Goal: Information Seeking & Learning: Learn about a topic

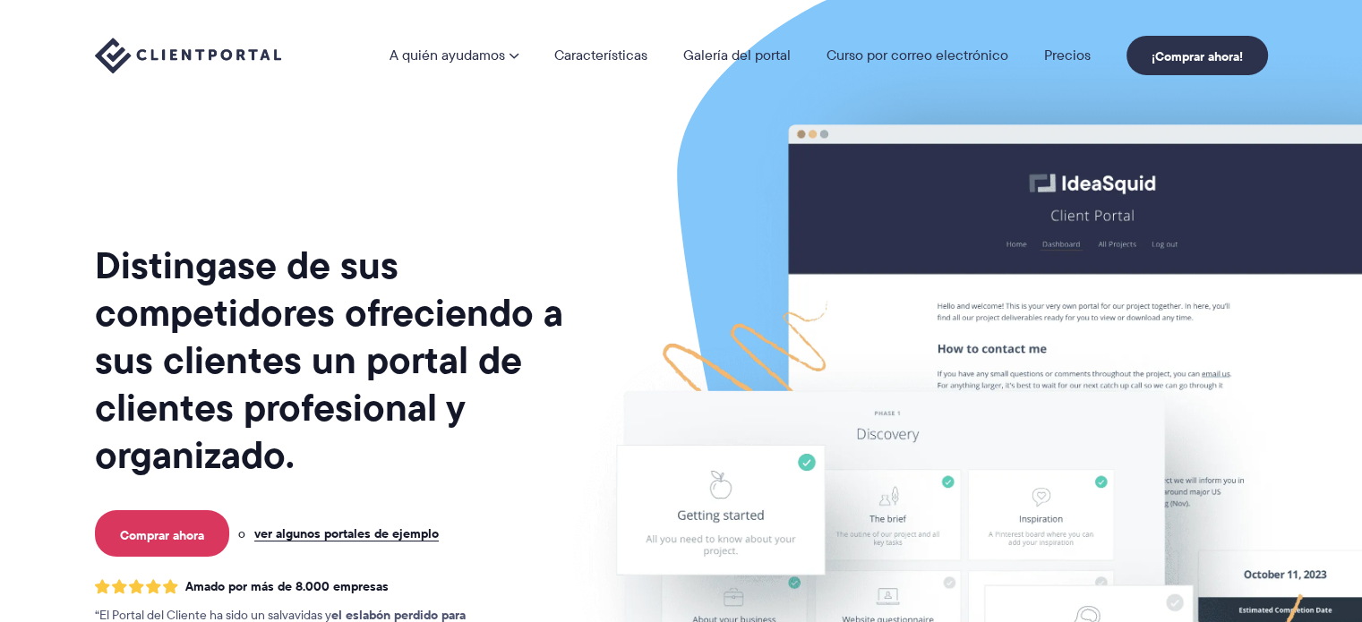
click at [626, 165] on img at bounding box center [1043, 443] width 1004 height 859
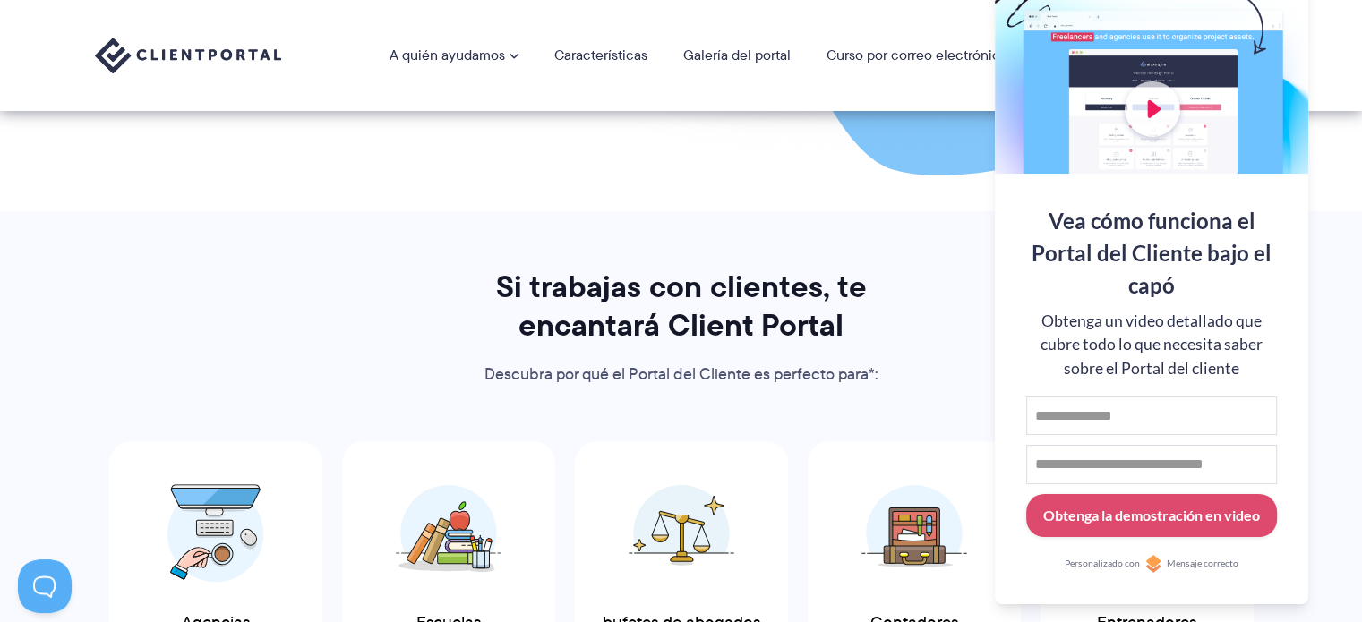
scroll to position [627, 0]
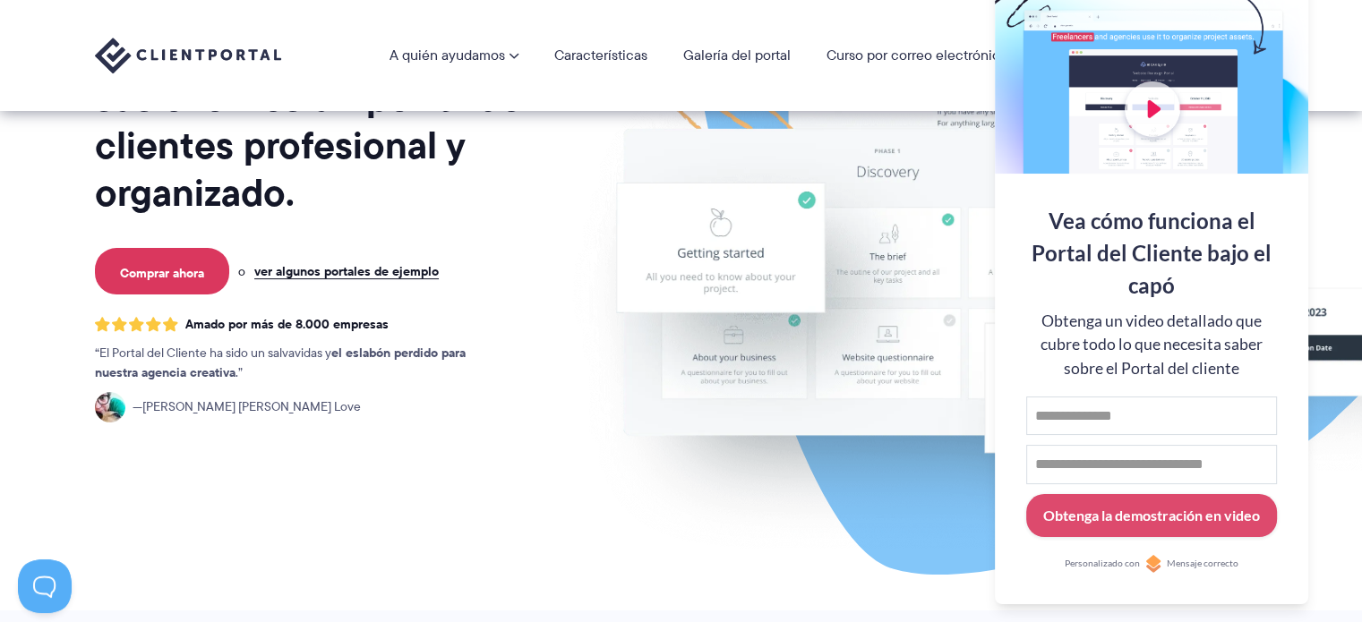
scroll to position [0, 0]
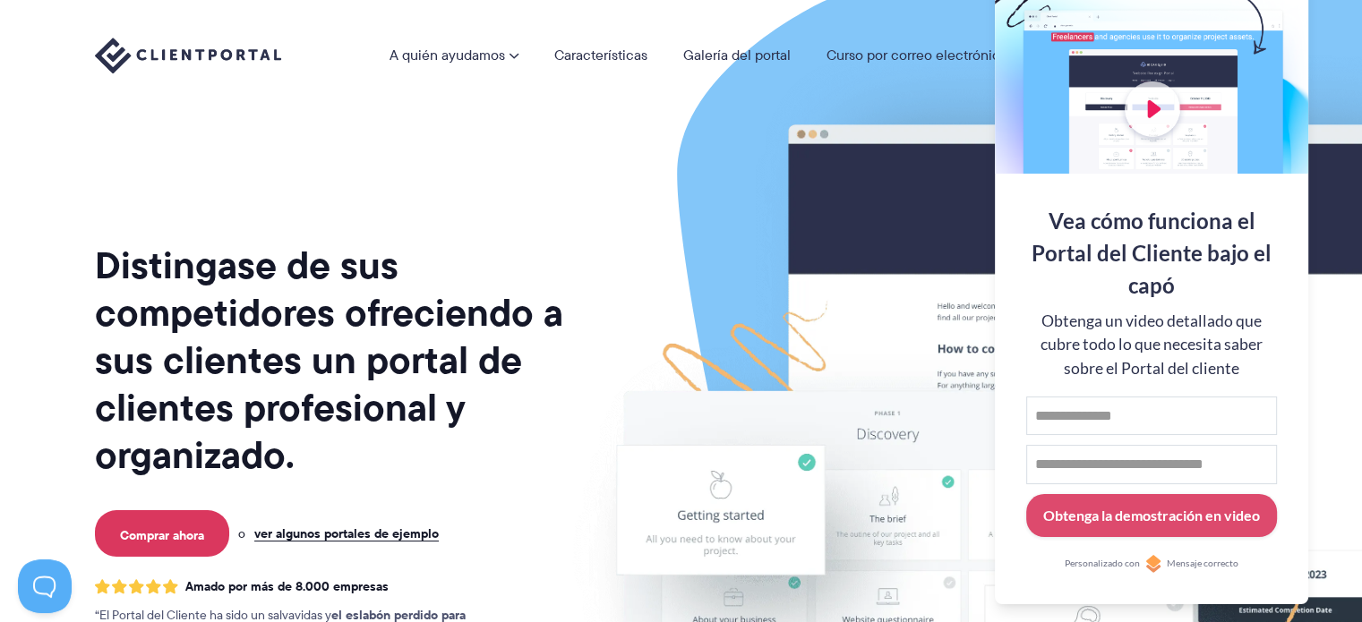
click at [1274, 9] on div at bounding box center [1151, 57] width 313 height 233
click at [1343, 18] on button at bounding box center [1339, 22] width 21 height 21
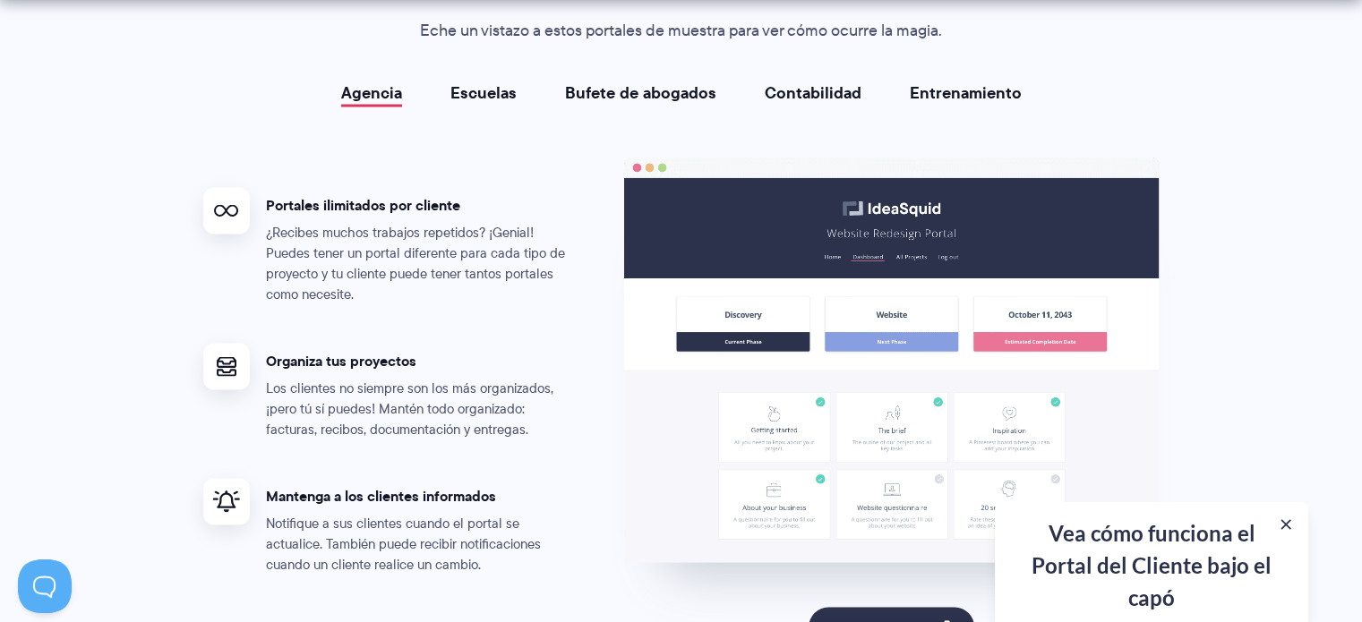
scroll to position [3492, 0]
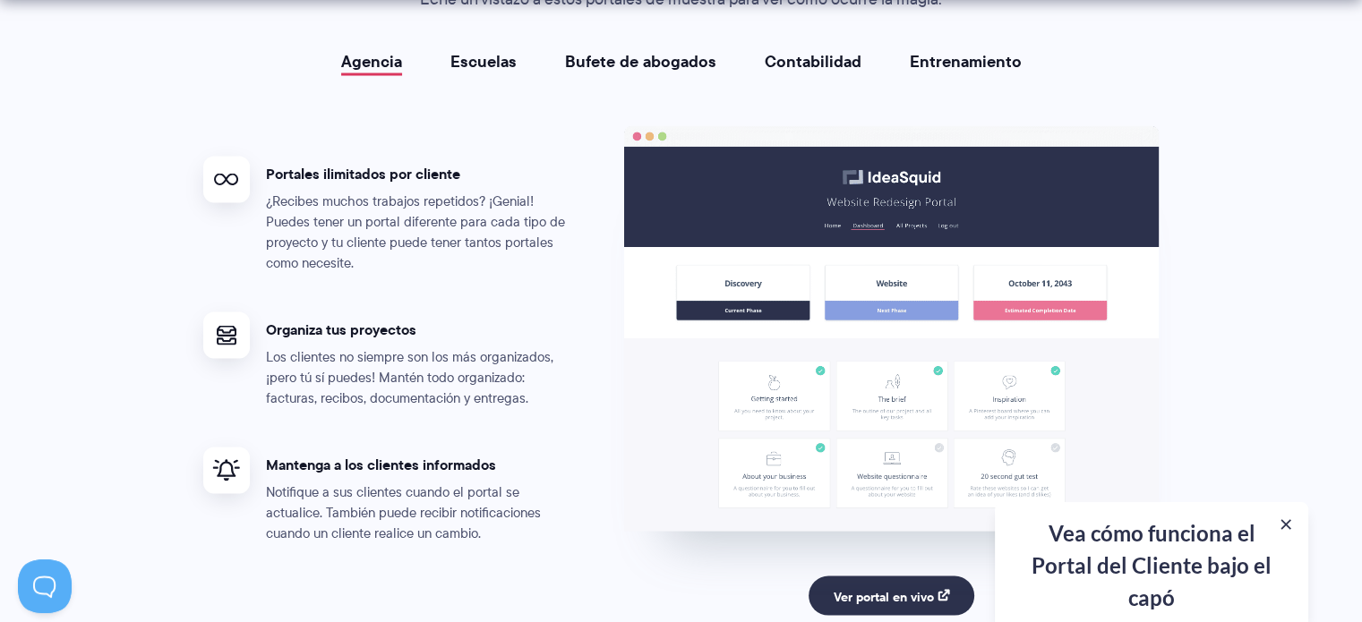
click at [831, 51] on font "Contabilidad" at bounding box center [813, 61] width 97 height 24
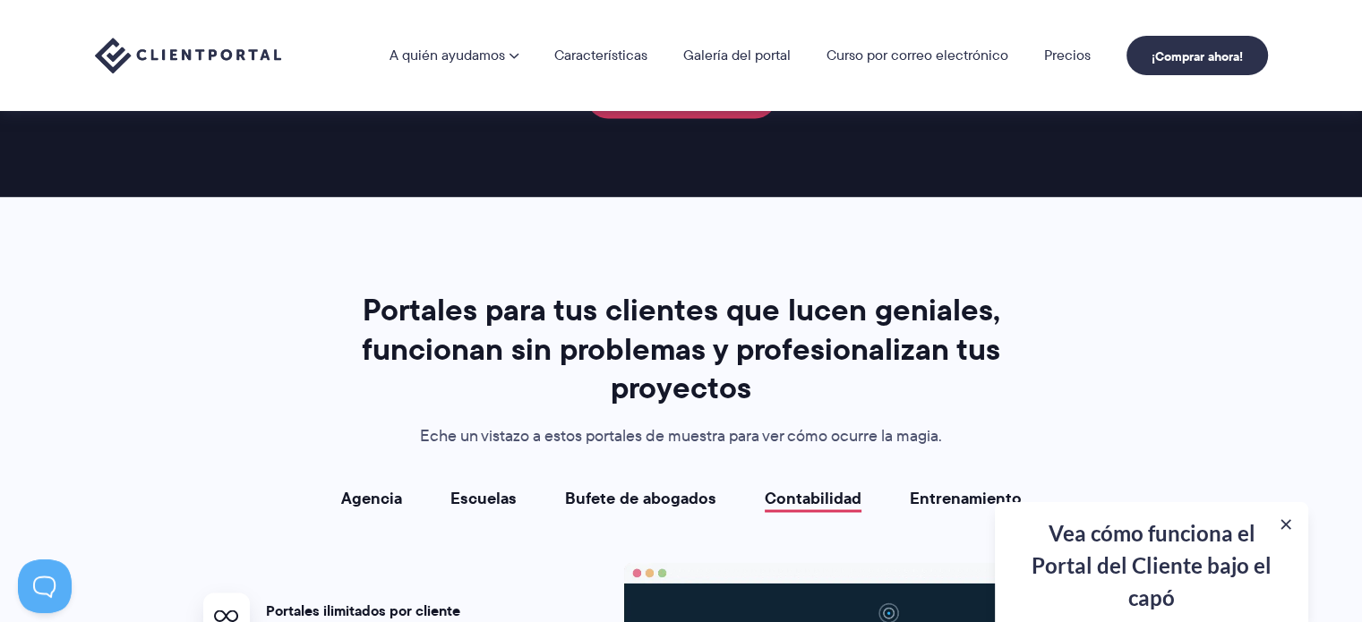
scroll to position [3044, 0]
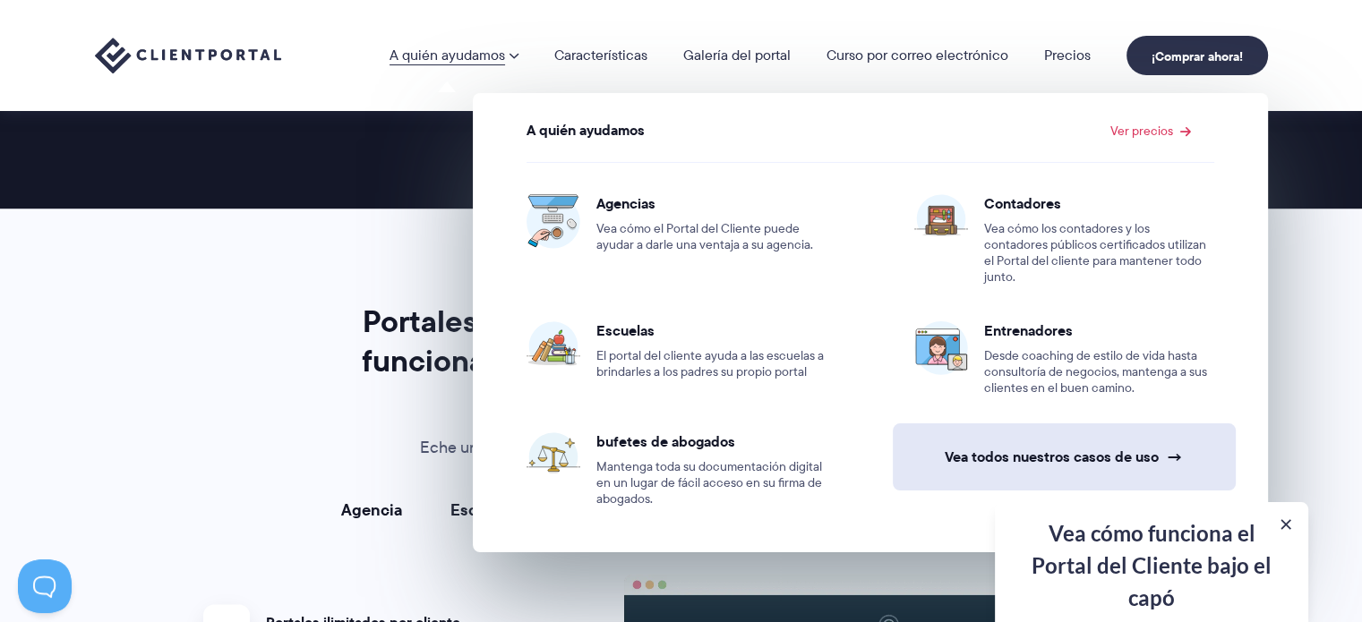
click at [950, 446] on font "Vea todos nuestros casos de uso" at bounding box center [1052, 456] width 214 height 21
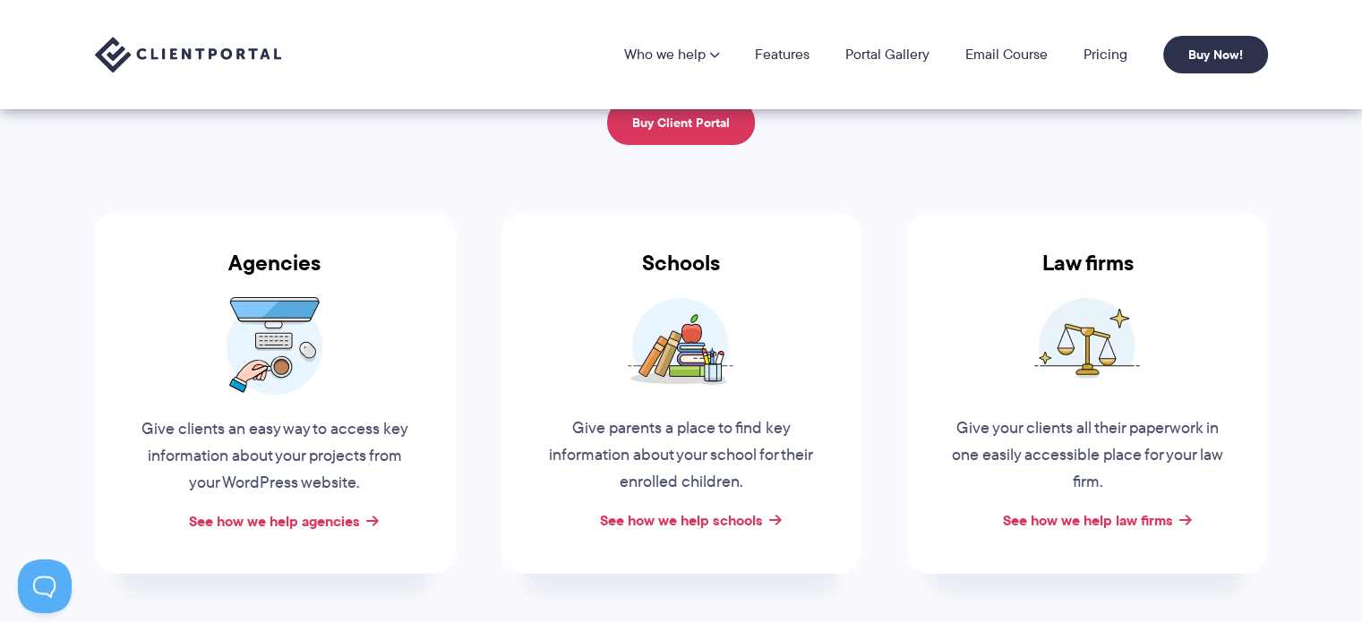
scroll to position [179, 0]
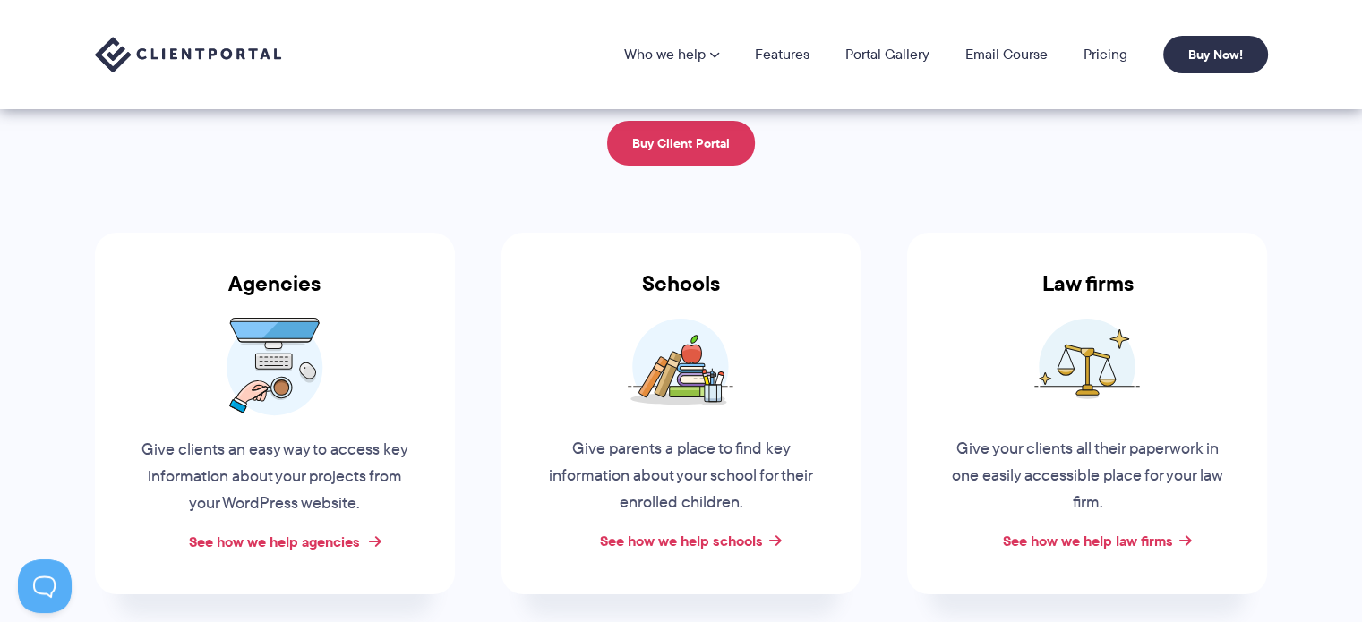
click at [306, 543] on link "See how we help agencies" at bounding box center [274, 541] width 171 height 21
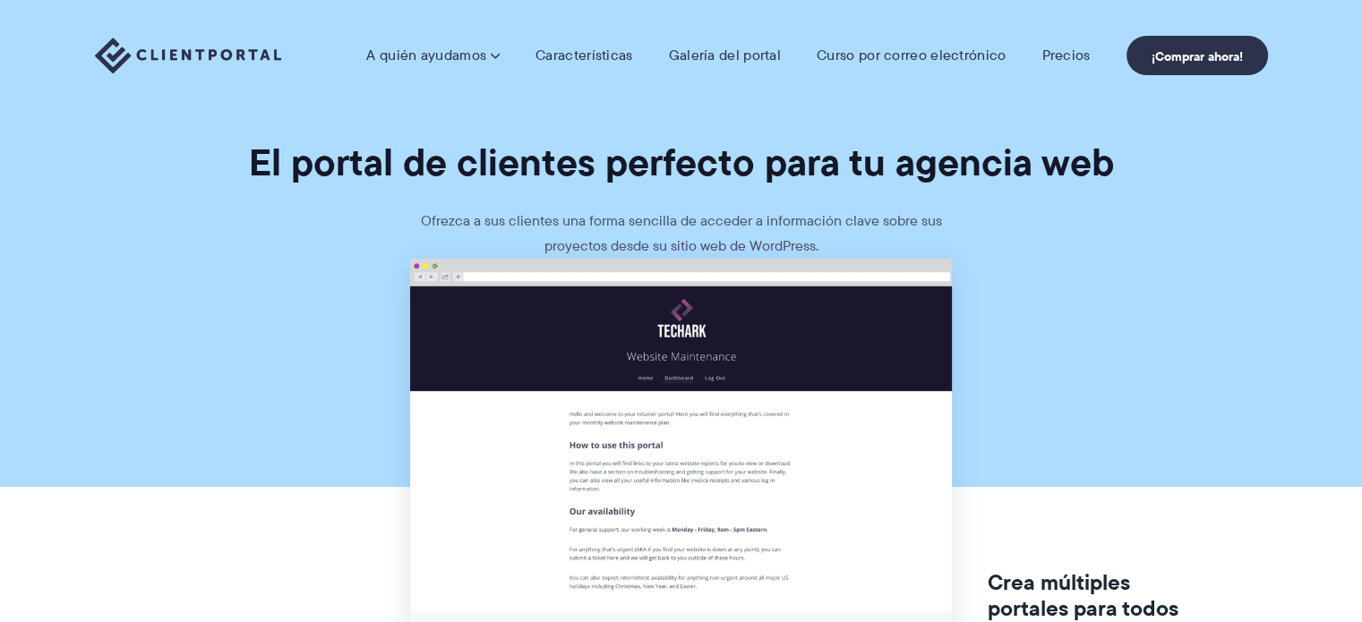
click at [1052, 253] on section "El portal de clientes perfecto para tu agencia web Ofrezca a sus clientes una f…" at bounding box center [681, 129] width 1362 height 259
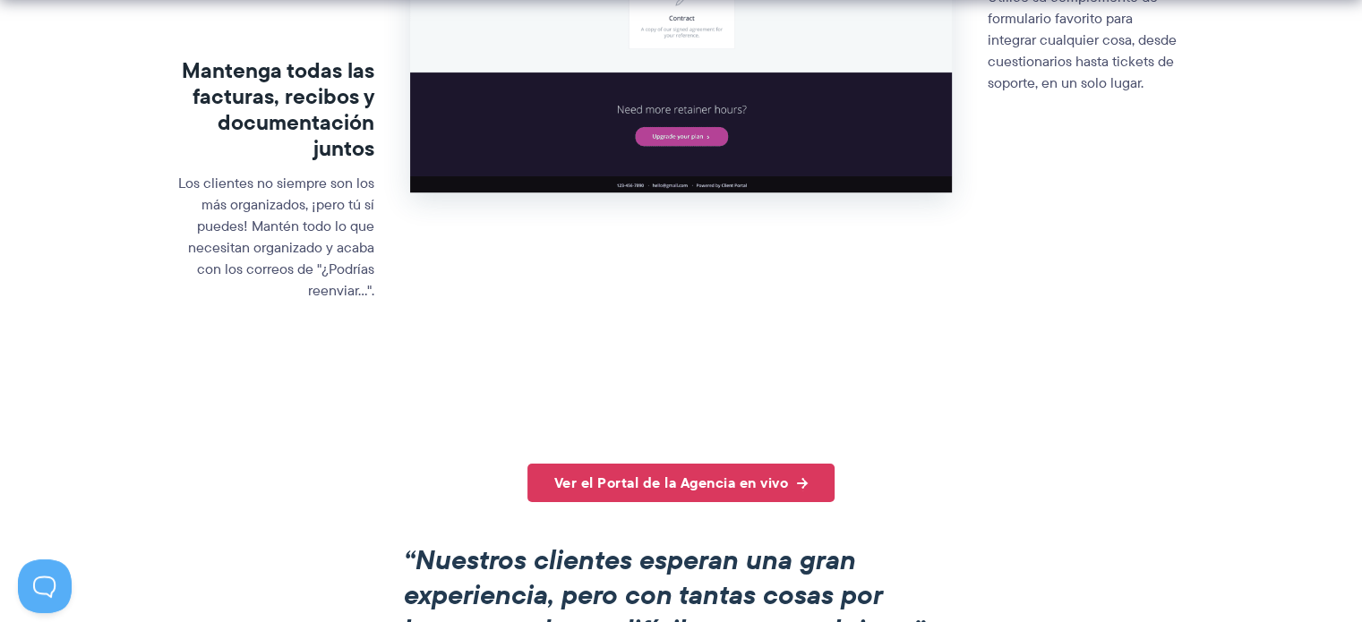
scroll to position [1164, 0]
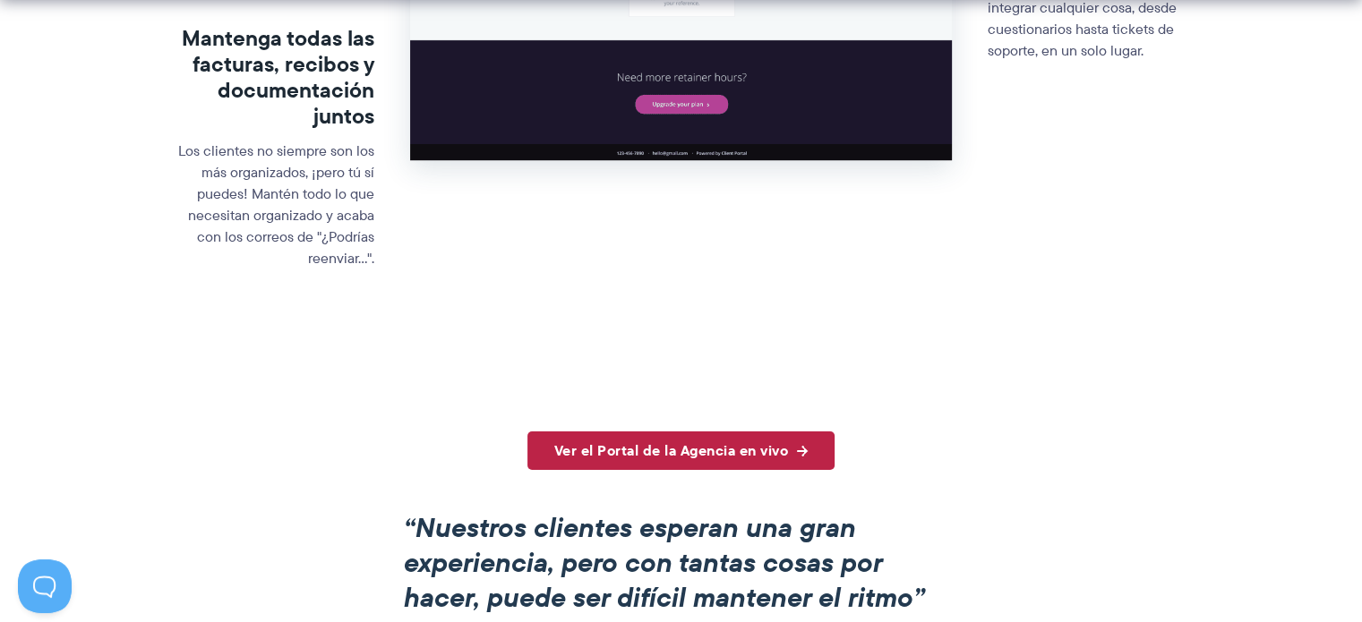
click at [752, 451] on font "Ver el Portal de la Agencia en vivo" at bounding box center [671, 450] width 235 height 21
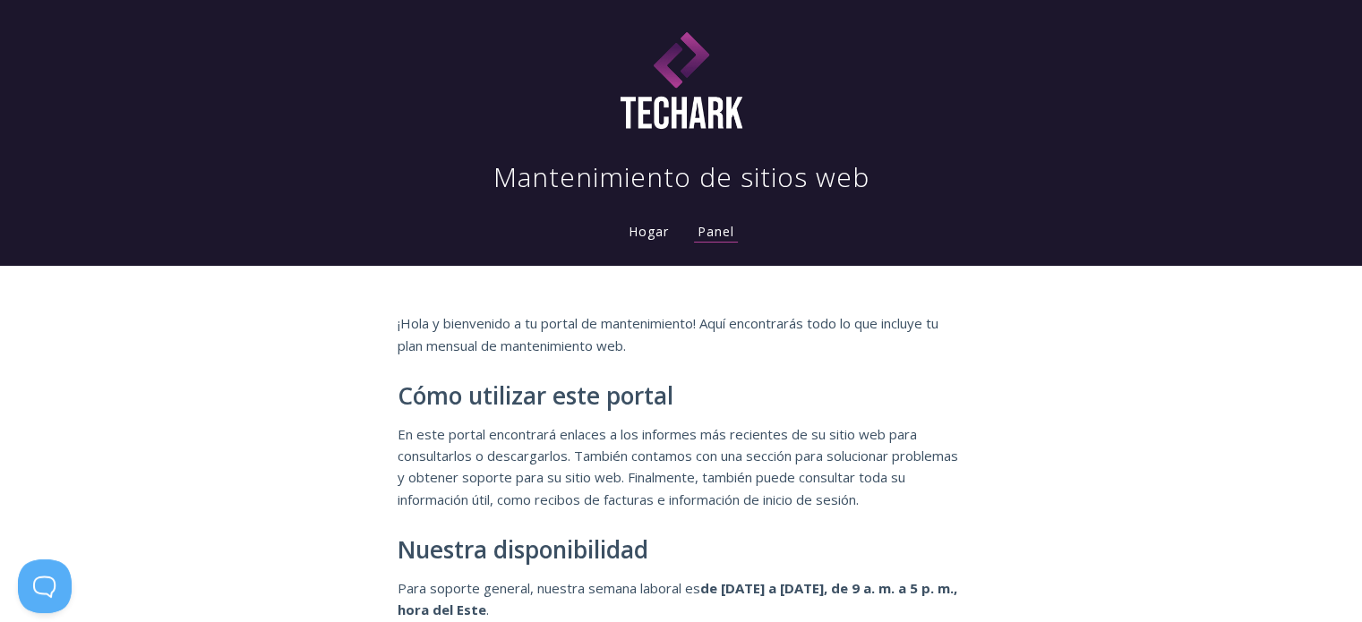
click at [1085, 275] on div "¡Hola y bienvenido a tu portal de mantenimiento! Aquí encontrarás todo lo que i…" at bounding box center [681, 534] width 1362 height 537
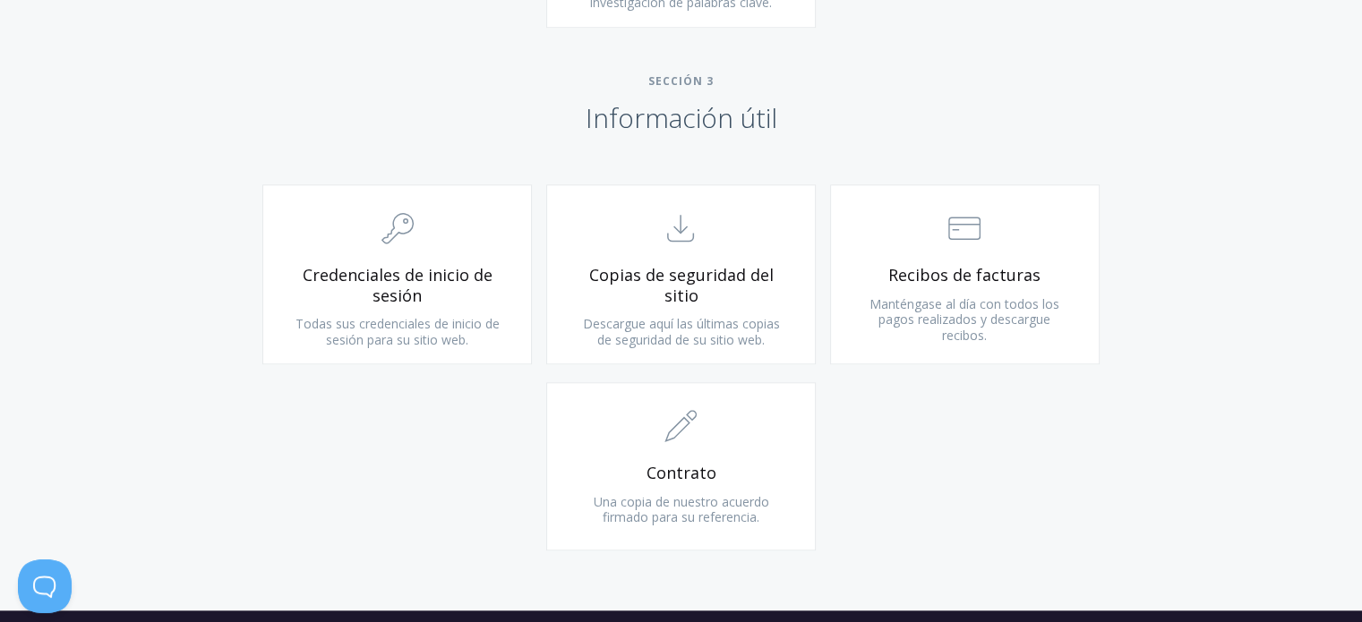
scroll to position [1791, 0]
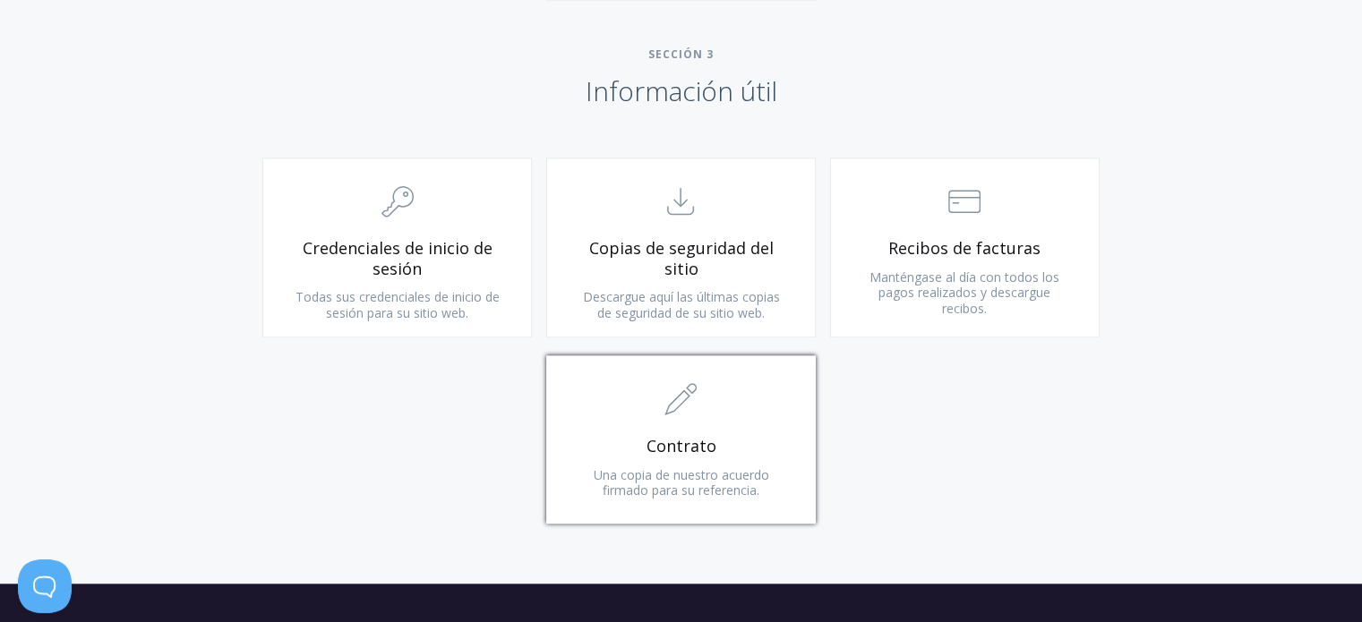
click at [751, 425] on span ".st0{fill:none;stroke:#000000;stroke-width:2;stroke-miterlimit:10;} 1. General" at bounding box center [681, 399] width 214 height 55
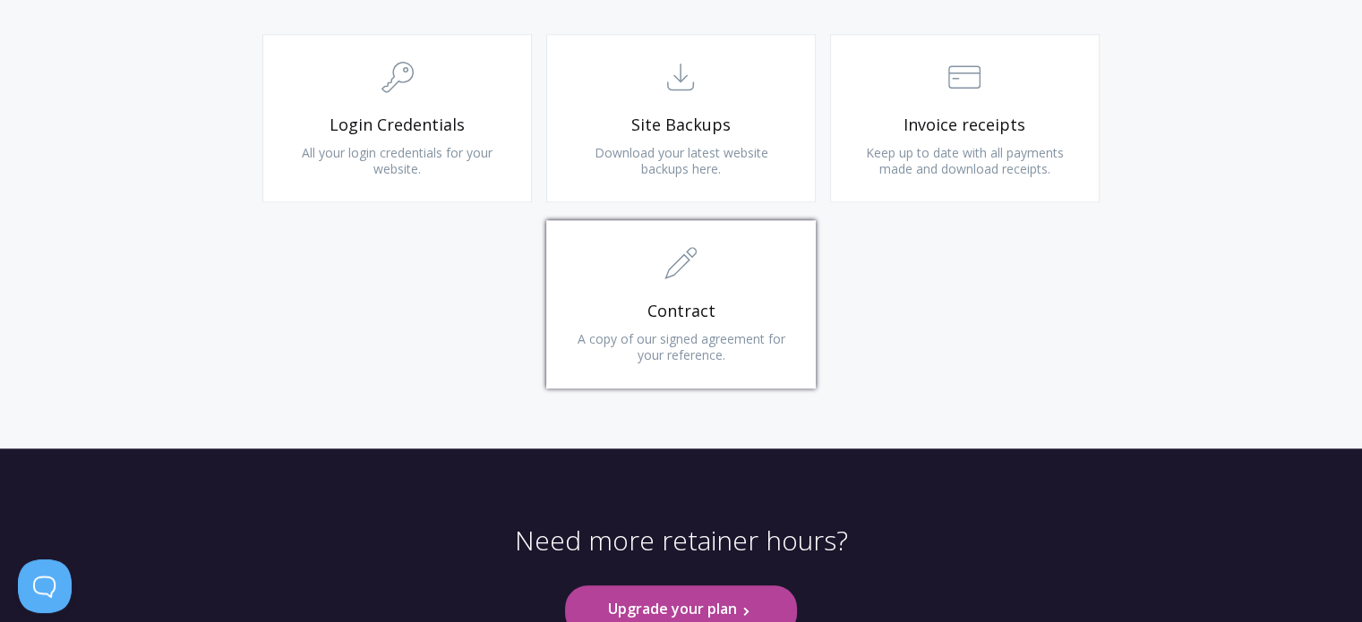
scroll to position [1678, 0]
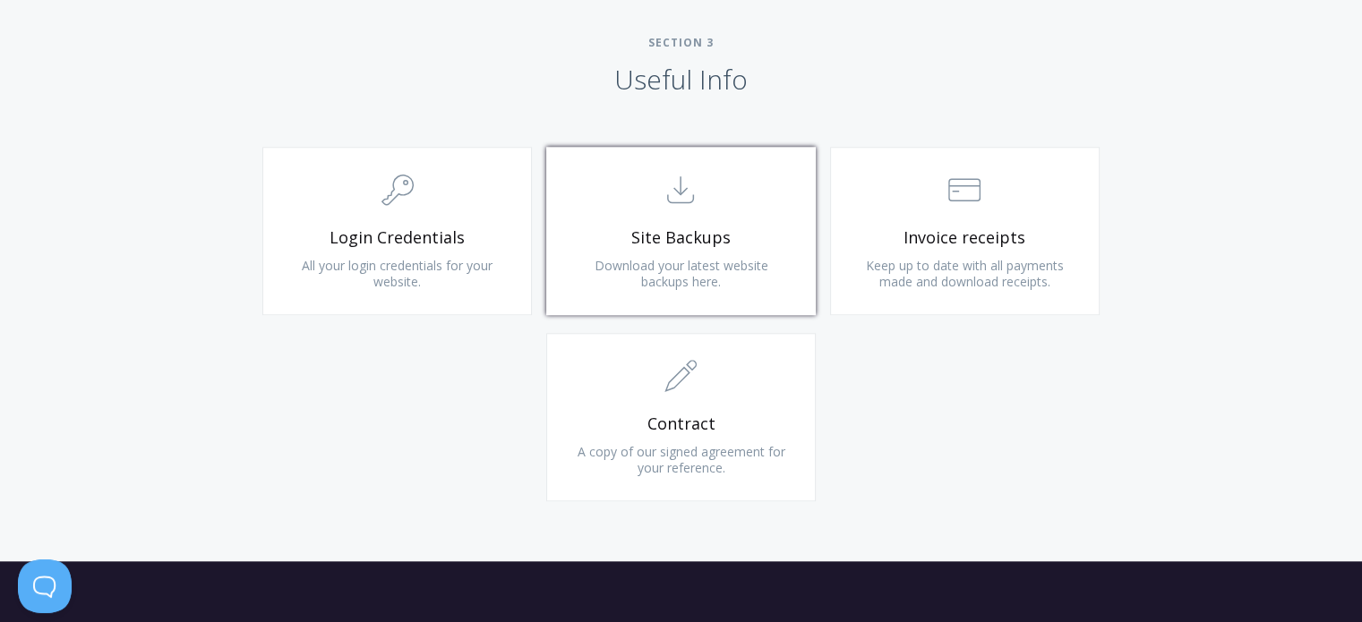
click at [731, 209] on span ".st0{fill:none;stroke:#000000;stroke-width:2;stroke-miterlimit:10;} Untitled-15" at bounding box center [681, 191] width 214 height 55
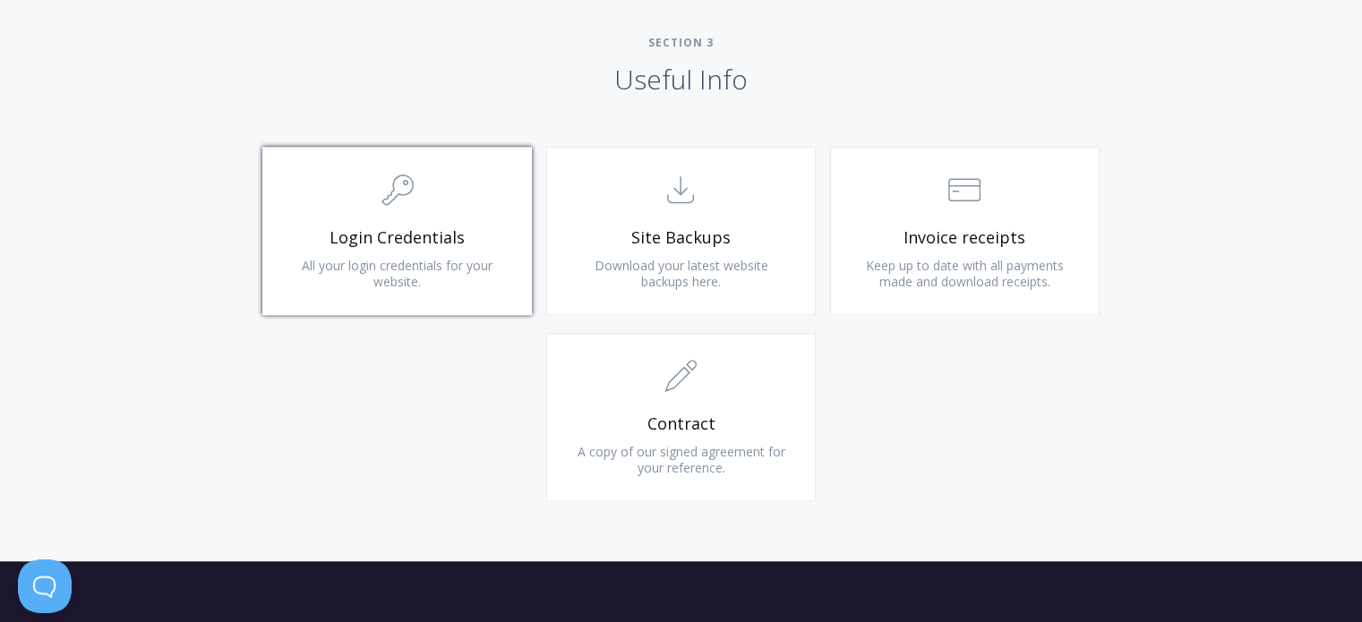
click at [357, 208] on span ".cls-1{fill:none;stroke:#000;stroke-miterlimit:10;stroke-width:2px;} 1. General" at bounding box center [397, 191] width 214 height 55
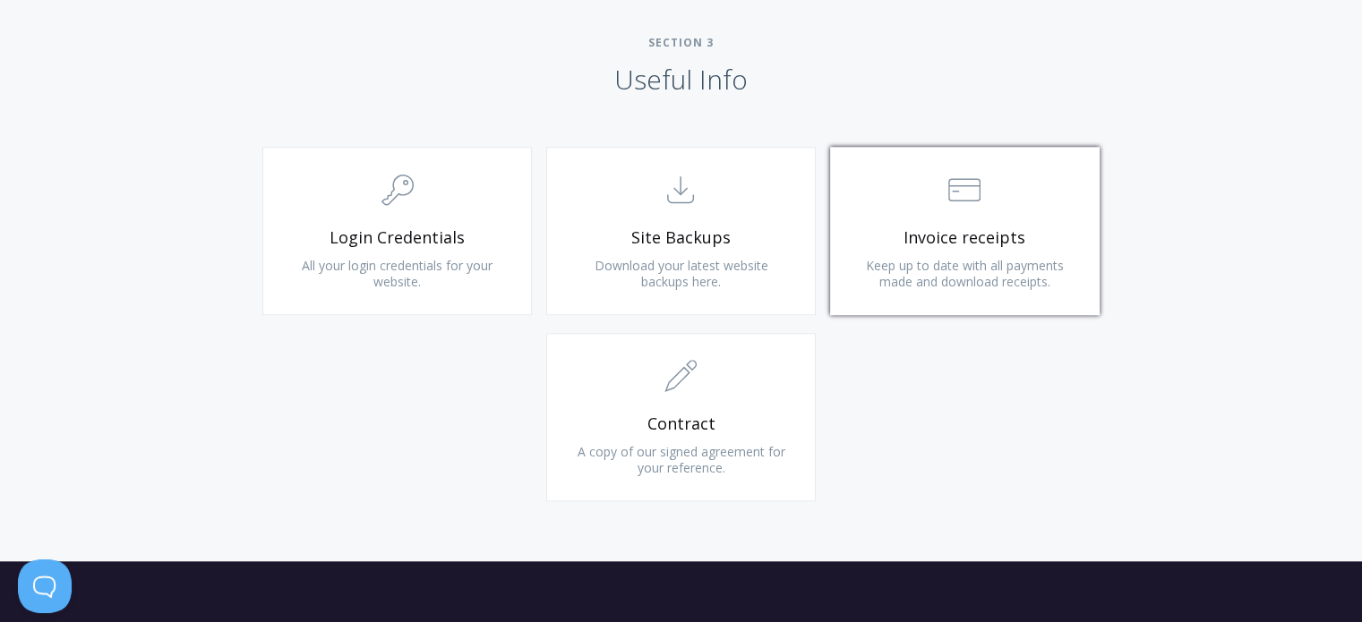
click at [950, 213] on span ".st0{fill:none;stroke:#000000;stroke-width:2;stroke-miterlimit:10;} Financial" at bounding box center [965, 191] width 214 height 55
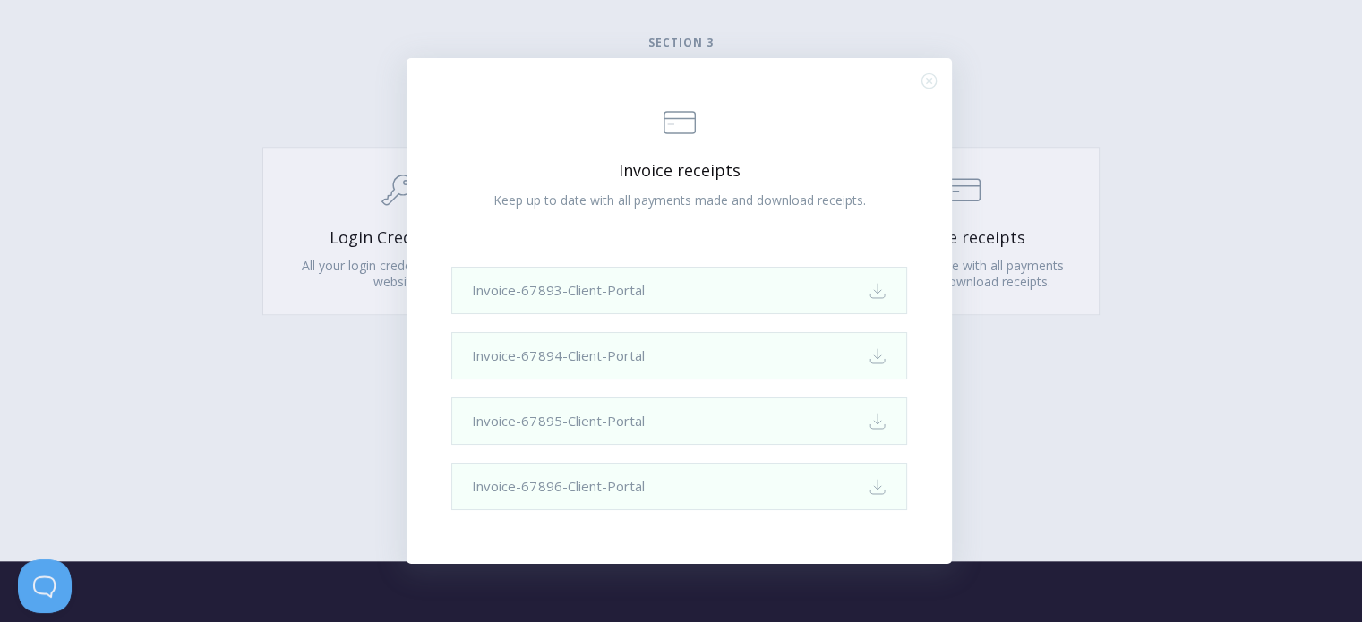
click at [1168, 171] on div ".st0{fill:none;stroke:#000000;stroke-width:2;stroke-miterlimit:10;} Financial I…" at bounding box center [681, 311] width 1362 height 622
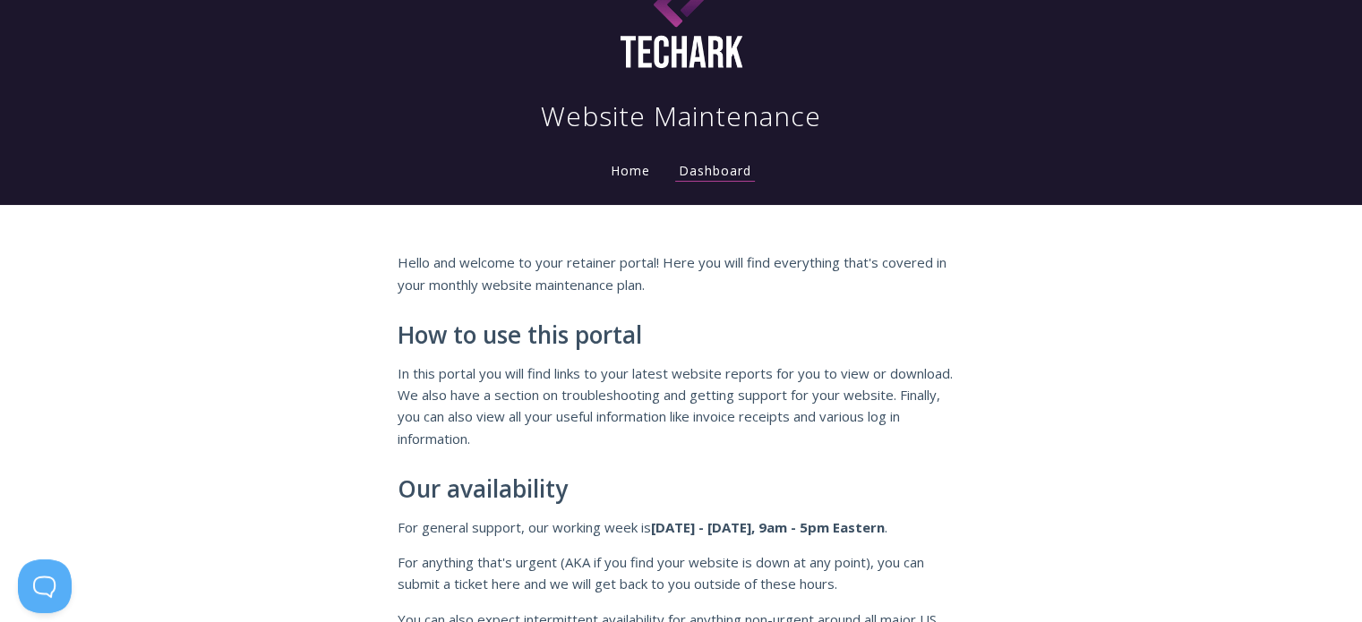
scroll to position [90, 0]
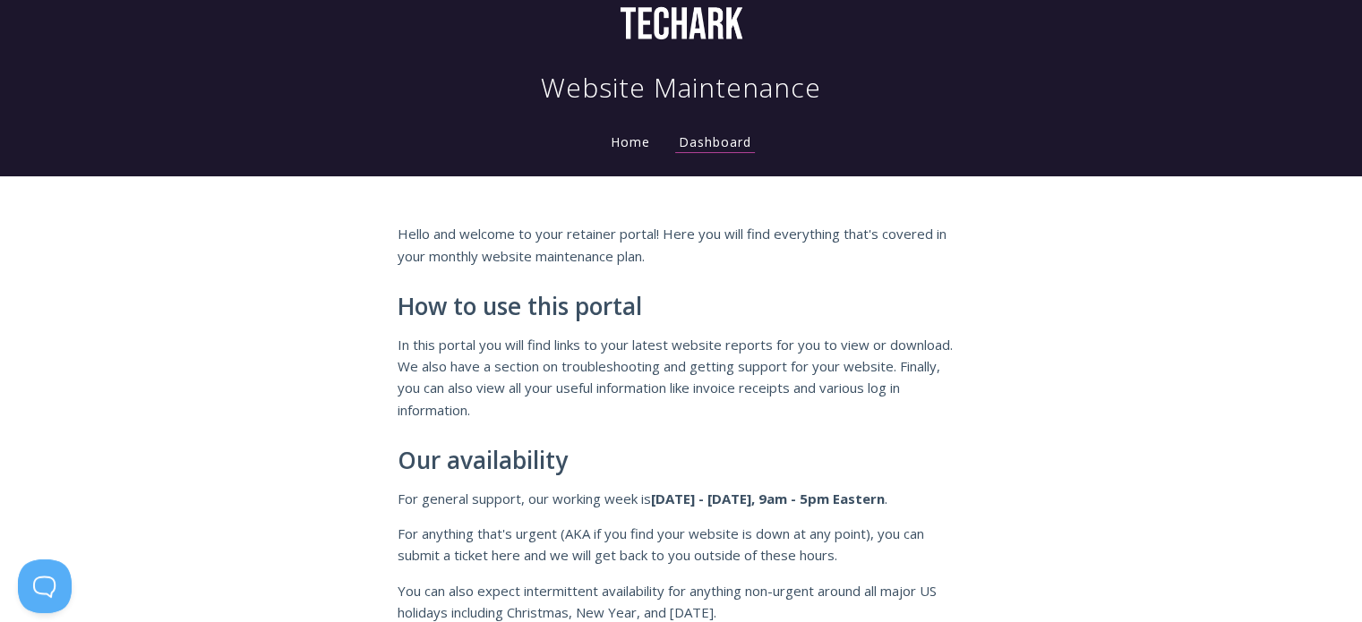
click at [632, 135] on link "Home" at bounding box center [630, 141] width 47 height 17
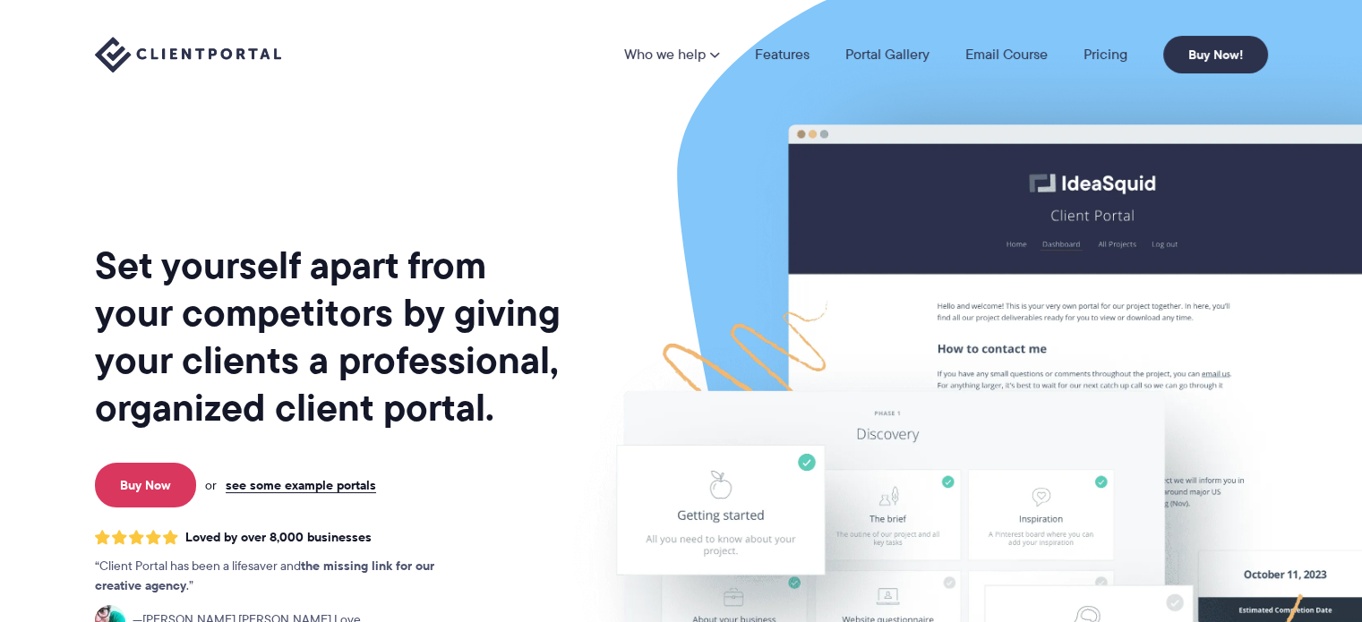
click at [881, 56] on link "Portal Gallery" at bounding box center [887, 54] width 84 height 14
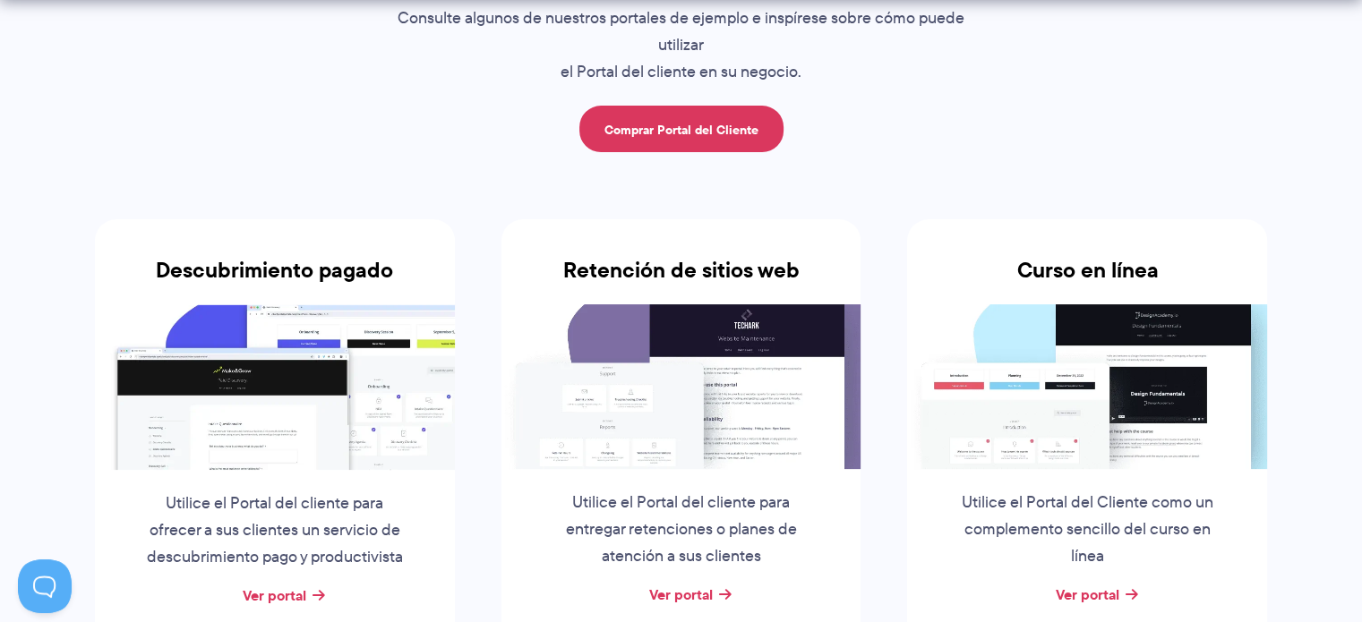
scroll to position [315, 0]
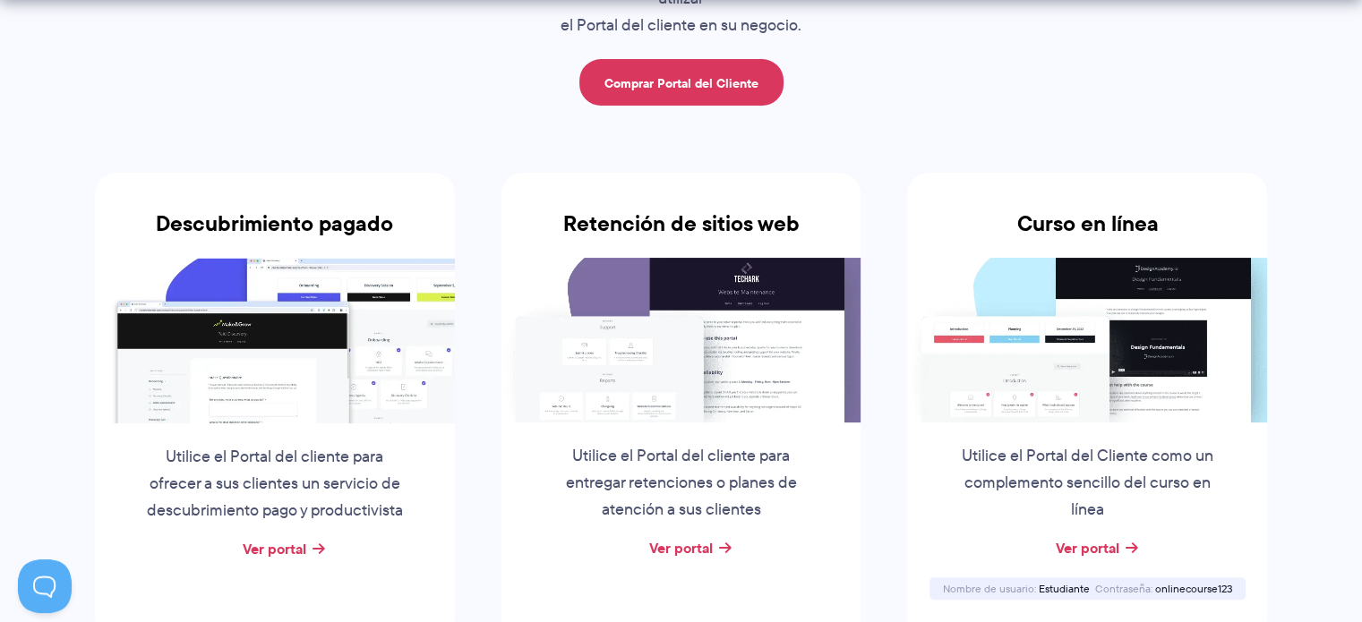
click at [852, 153] on li "Retención de sitios web Utilice el Portal del cliente para entregar retenciones…" at bounding box center [681, 406] width 406 height 535
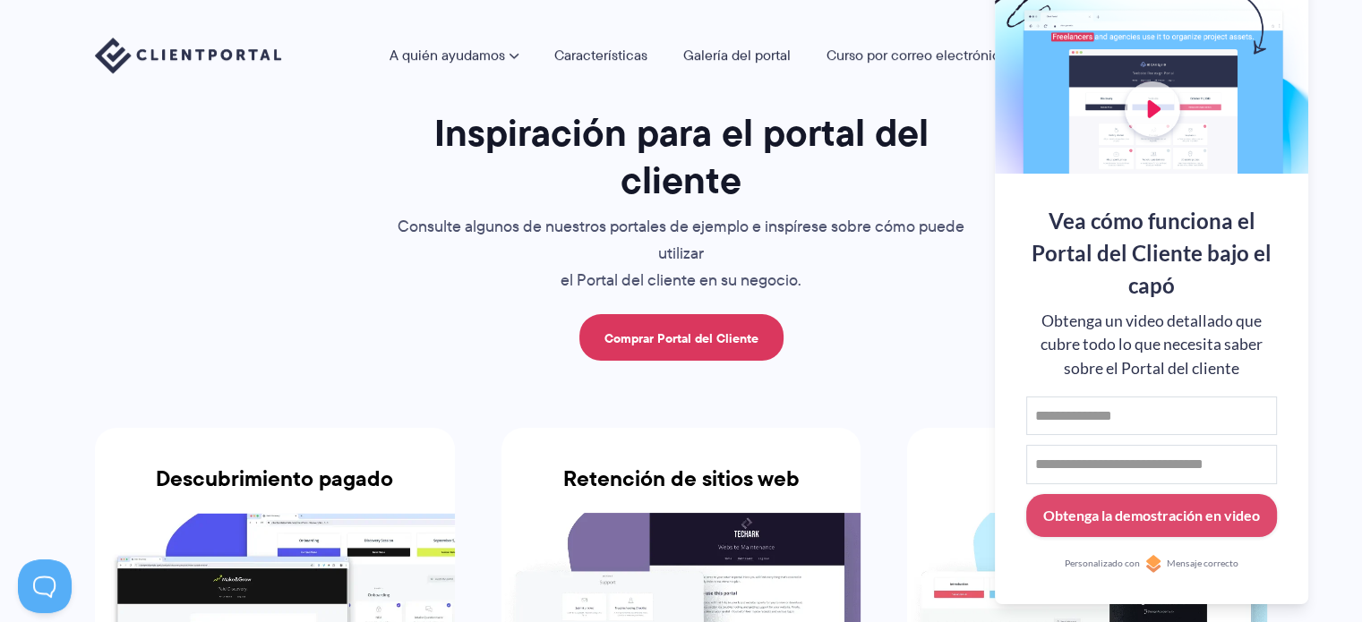
scroll to position [0, 0]
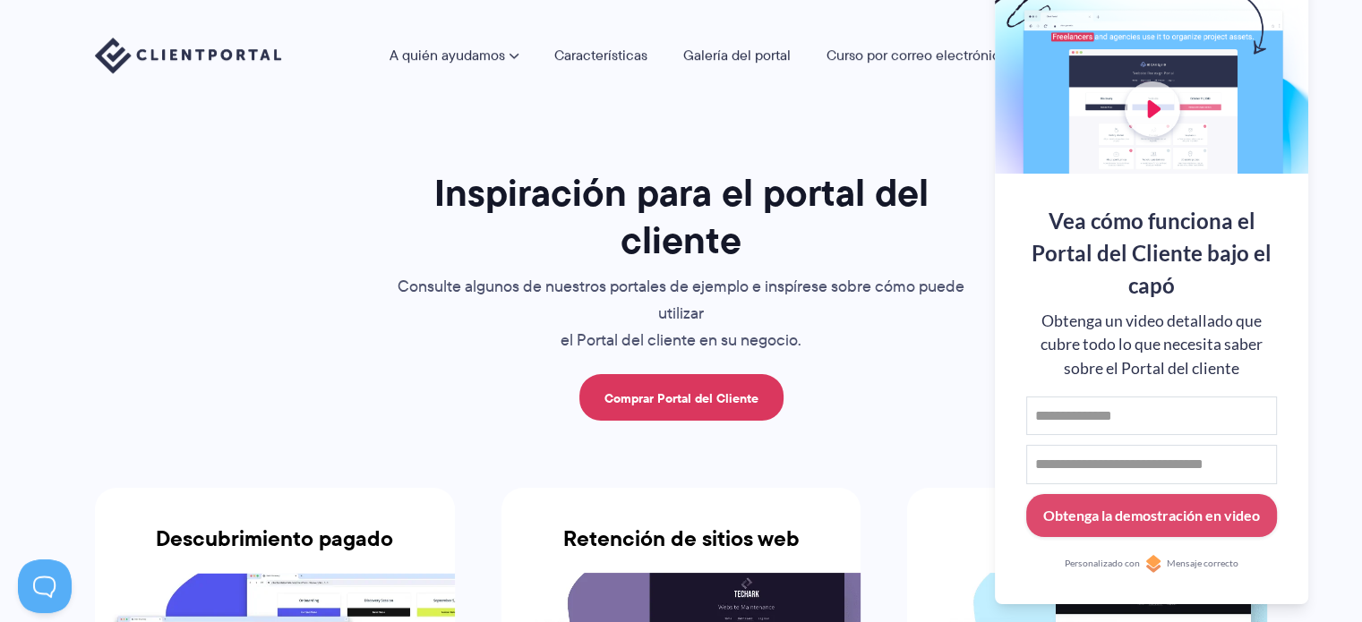
click at [1279, 25] on div at bounding box center [1151, 57] width 313 height 233
click at [1336, 21] on button at bounding box center [1339, 22] width 21 height 21
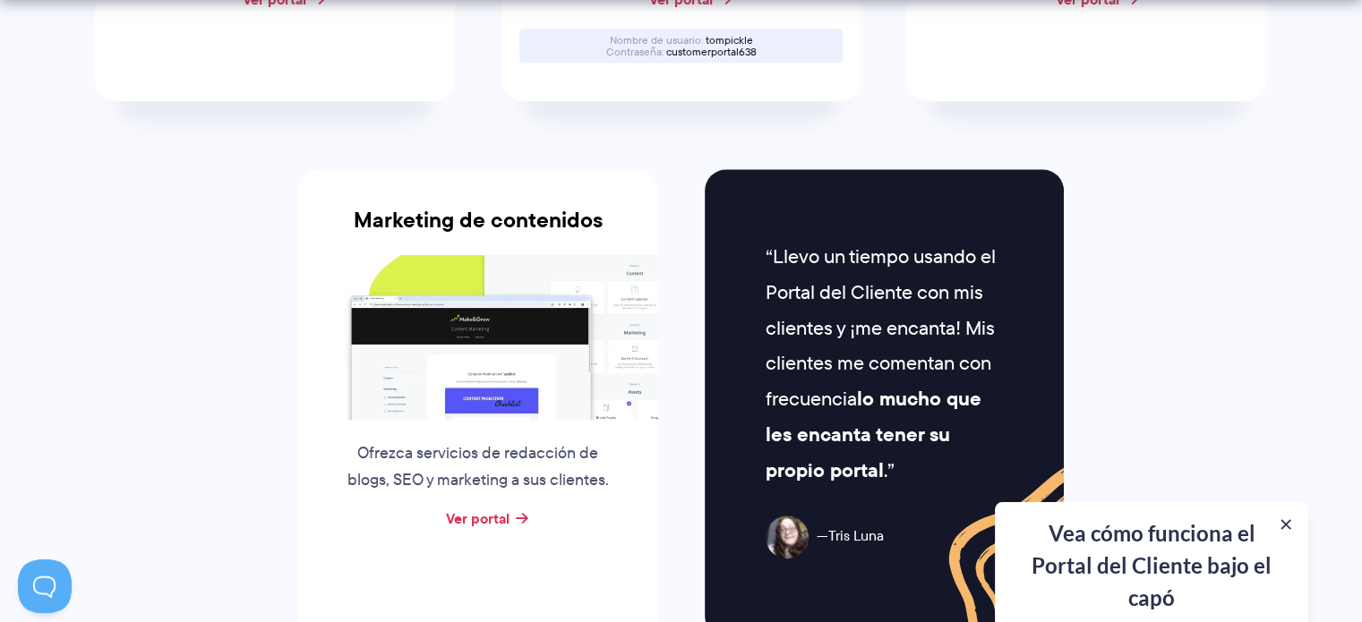
scroll to position [1970, 0]
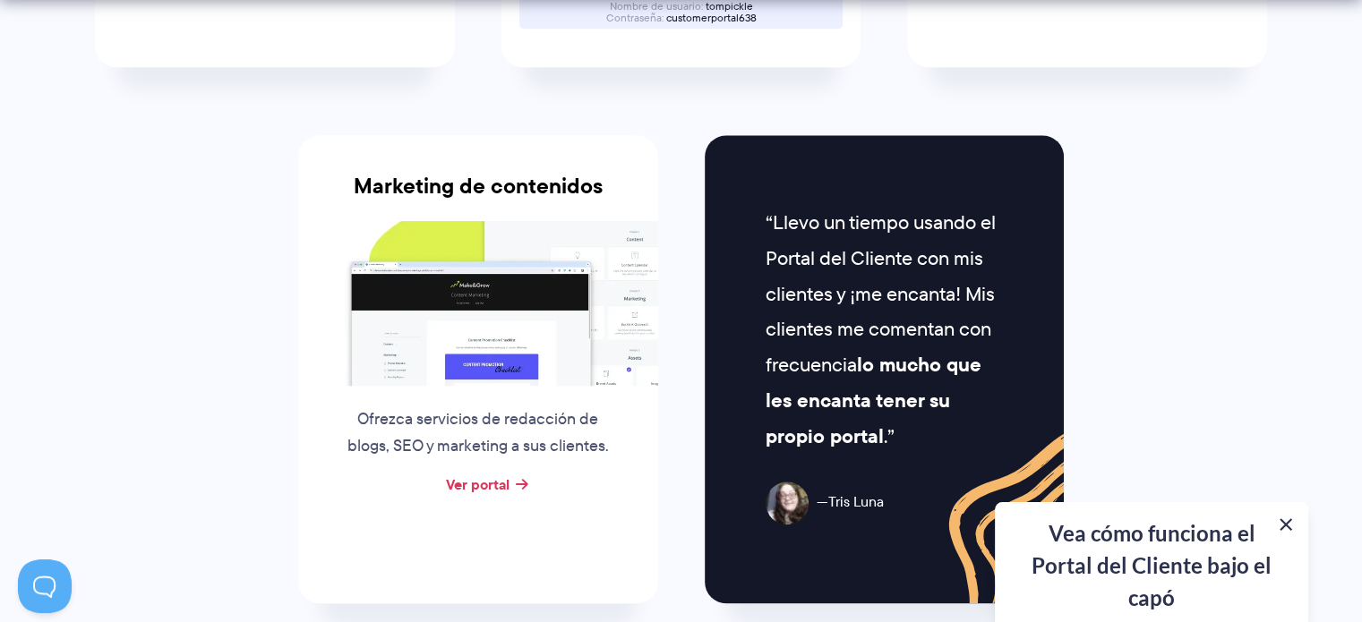
click at [1281, 521] on button at bounding box center [1285, 524] width 21 height 21
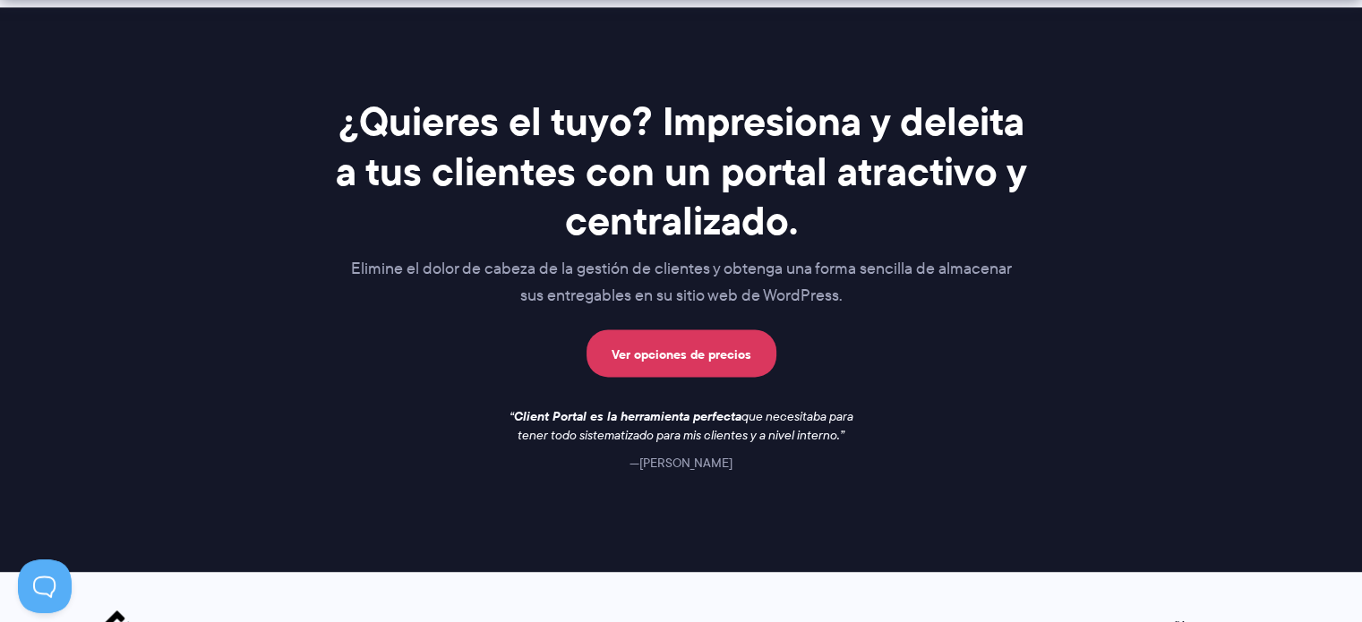
scroll to position [2686, 0]
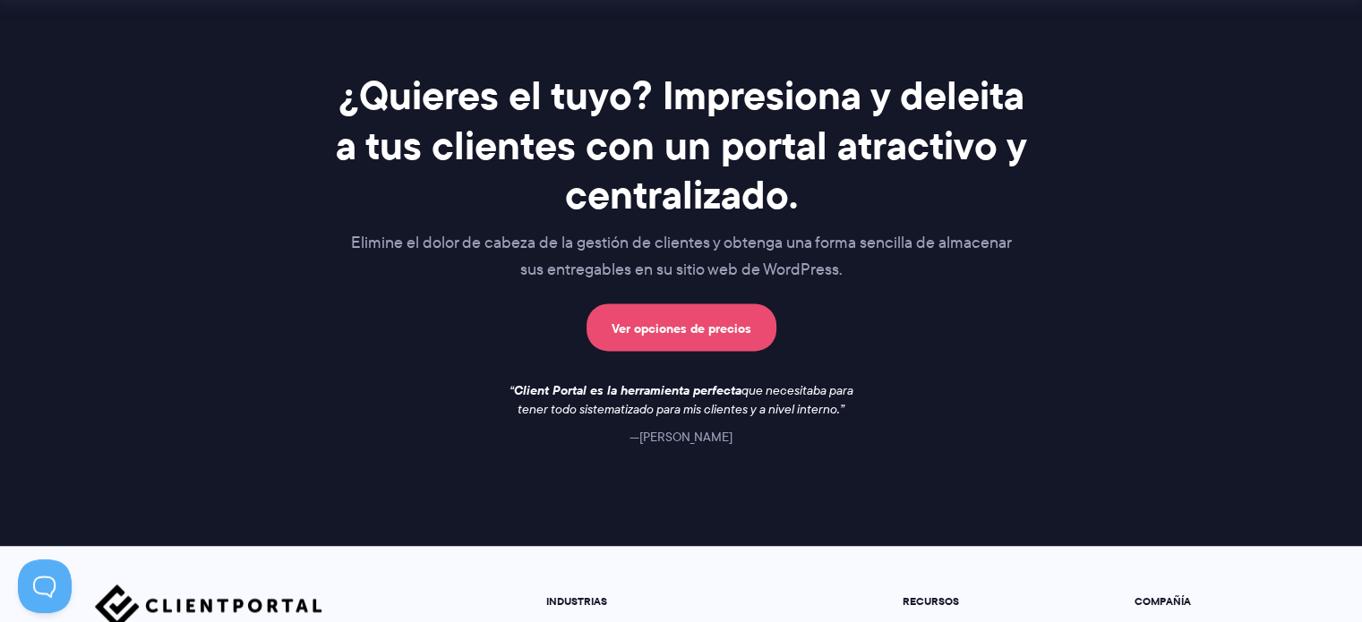
click at [736, 324] on font "Ver opciones de precios" at bounding box center [681, 329] width 140 height 20
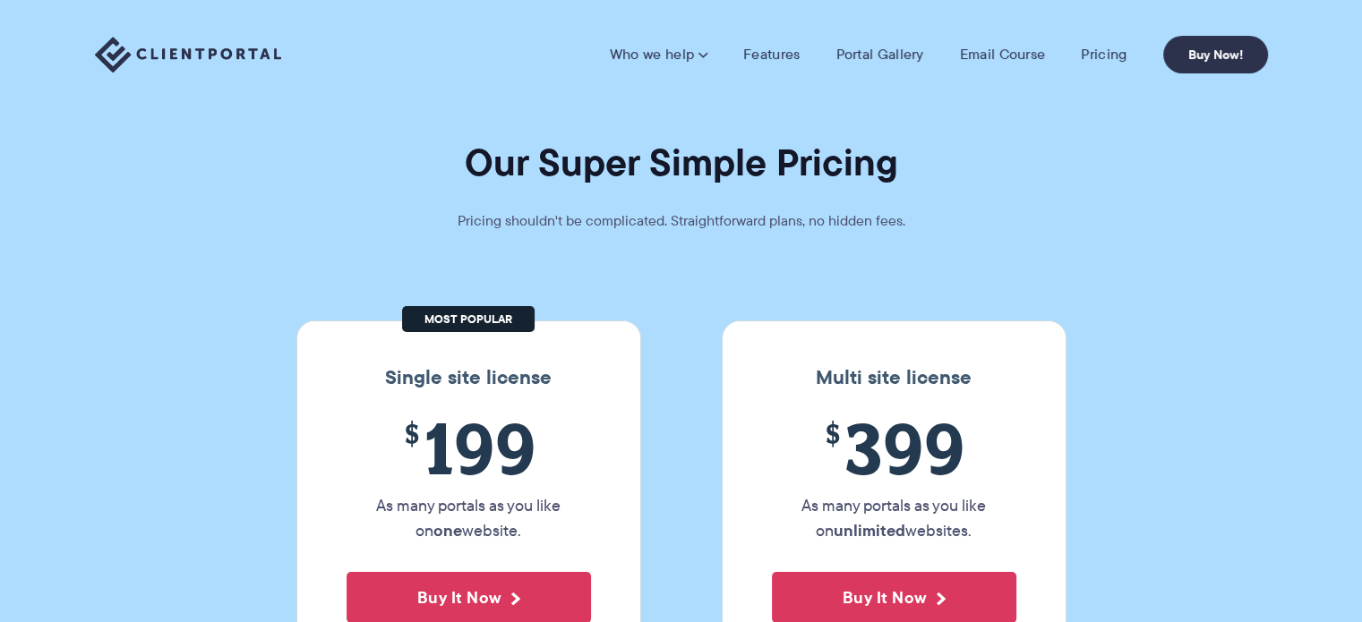
drag, startPoint x: 0, startPoint y: 0, endPoint x: 1140, endPoint y: 257, distance: 1168.3
click at [1140, 257] on section "Our Super Simple Pricing Pricing shouldn't be complicated. Straightforward plan…" at bounding box center [681, 344] width 1362 height 688
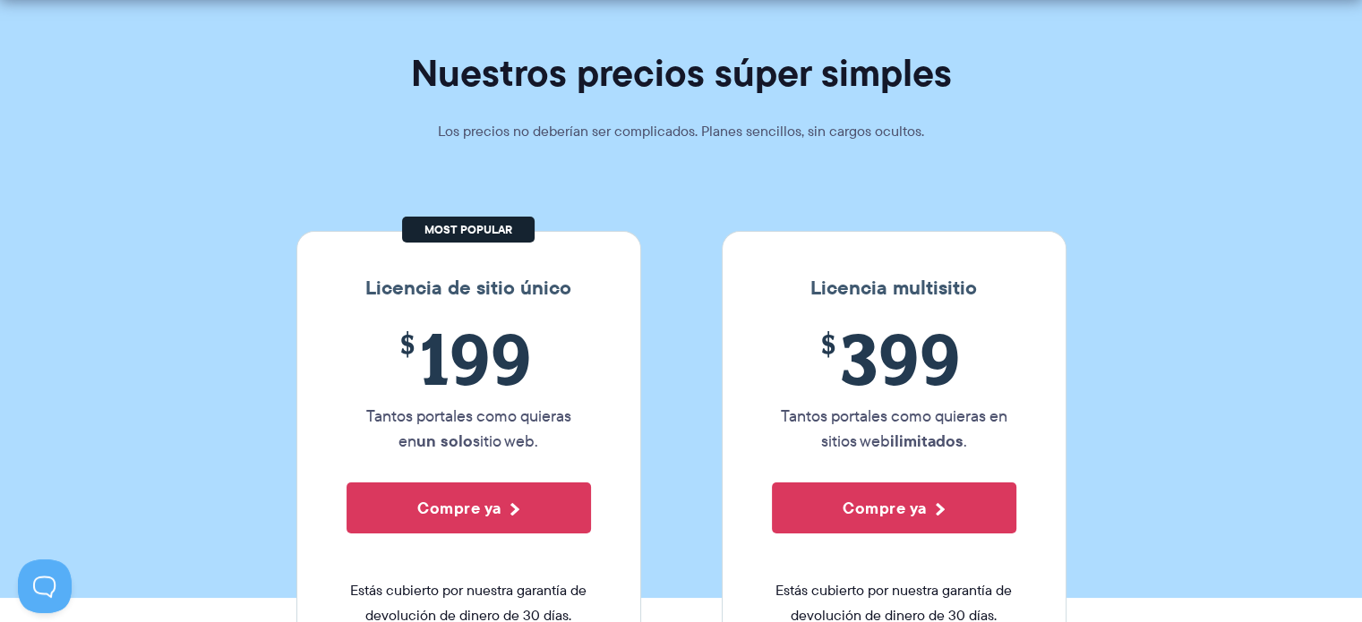
click at [1176, 326] on section "Nuestros precios súper simples Los precios no deberían ser complicados. Planes …" at bounding box center [681, 254] width 1362 height 688
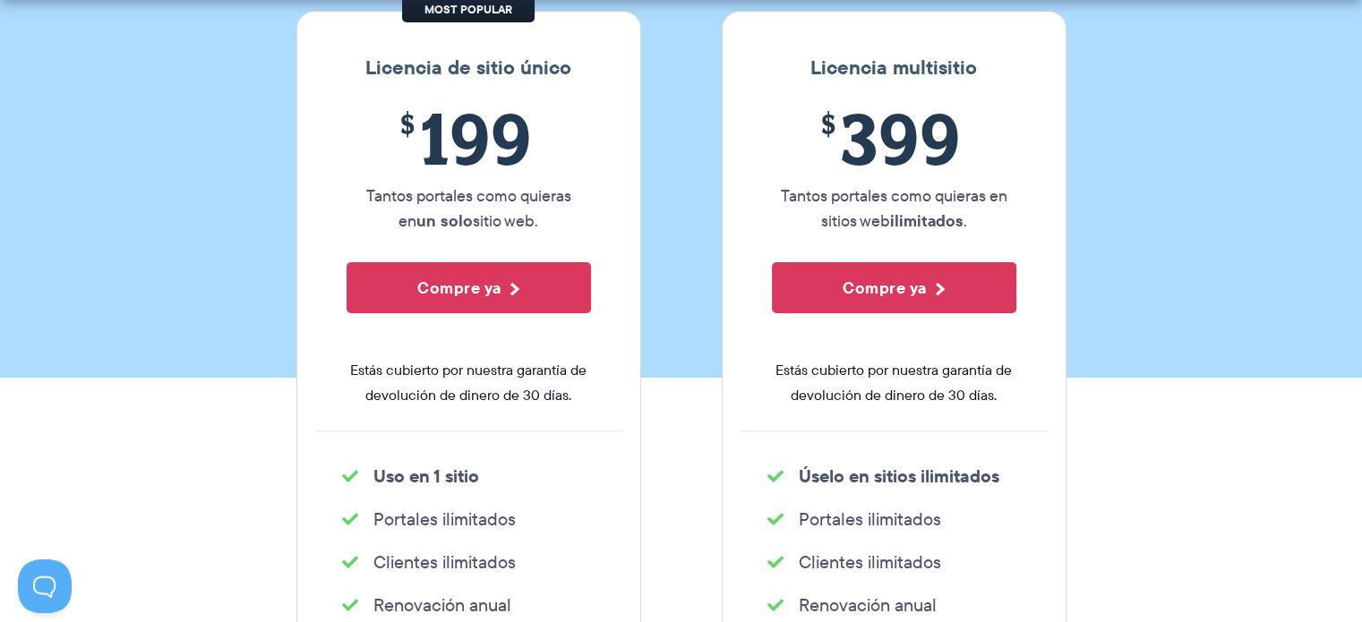
scroll to position [358, 0]
